Goal: Check status: Check status

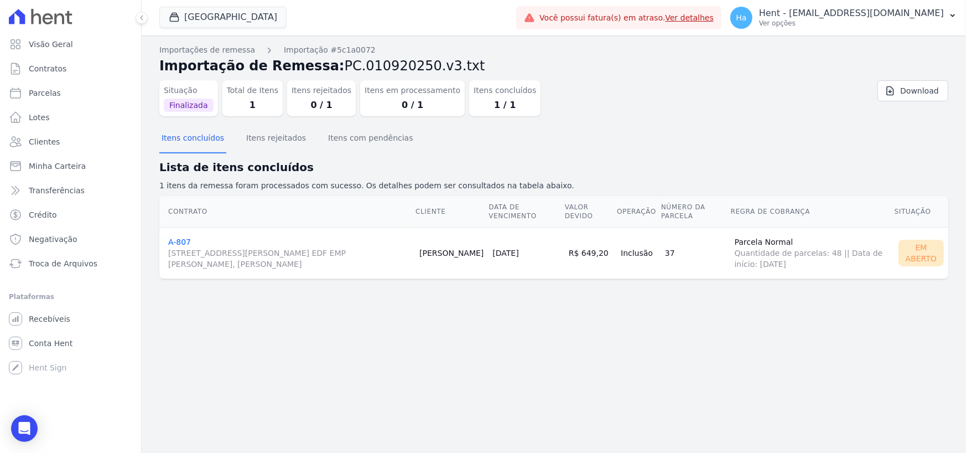
click at [193, 246] on td "A-807 [STREET_ADDRESS][PERSON_NAME] SILVA, [PERSON_NAME]" at bounding box center [287, 252] width 256 height 51
click at [182, 244] on link "A-807 [STREET_ADDRESS][PERSON_NAME] SILVA, [PERSON_NAME]" at bounding box center [289, 253] width 242 height 32
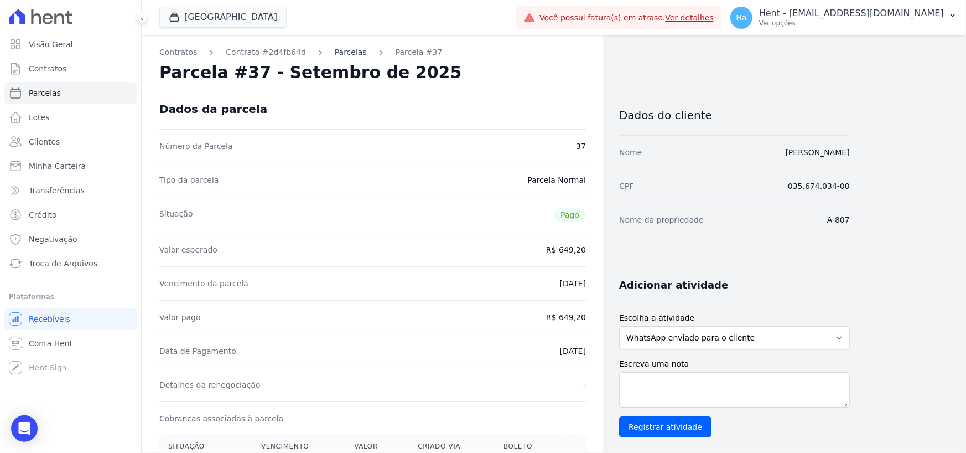
click at [340, 54] on link "Parcelas" at bounding box center [351, 52] width 32 height 12
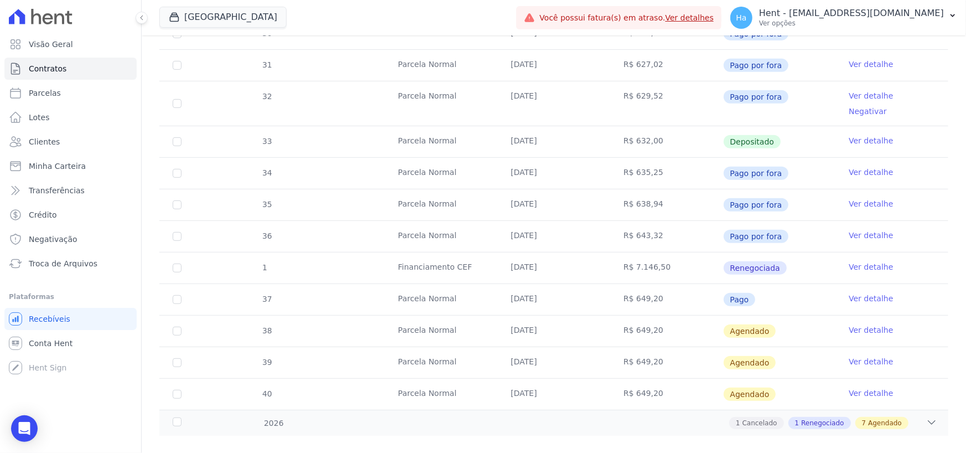
scroll to position [325, 0]
click at [864, 324] on link "Ver detalhe" at bounding box center [871, 329] width 44 height 11
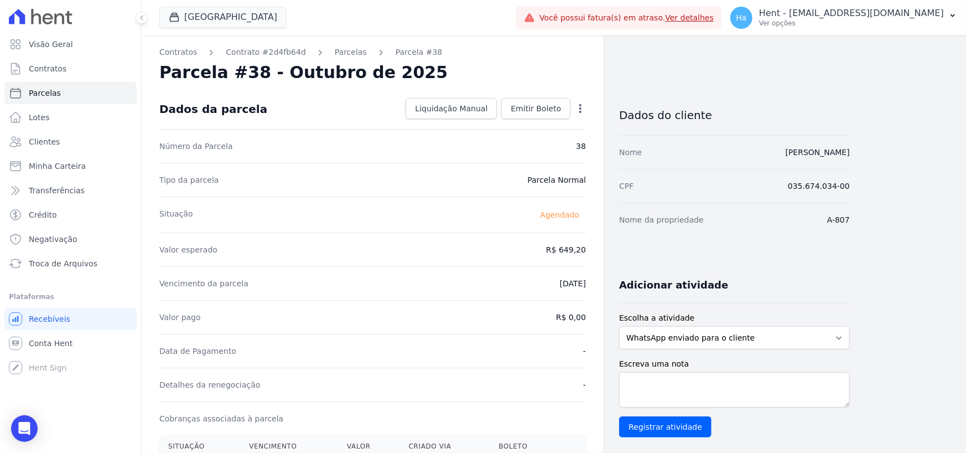
click at [581, 113] on icon "button" at bounding box center [580, 108] width 11 height 11
